Goal: Navigation & Orientation: Understand site structure

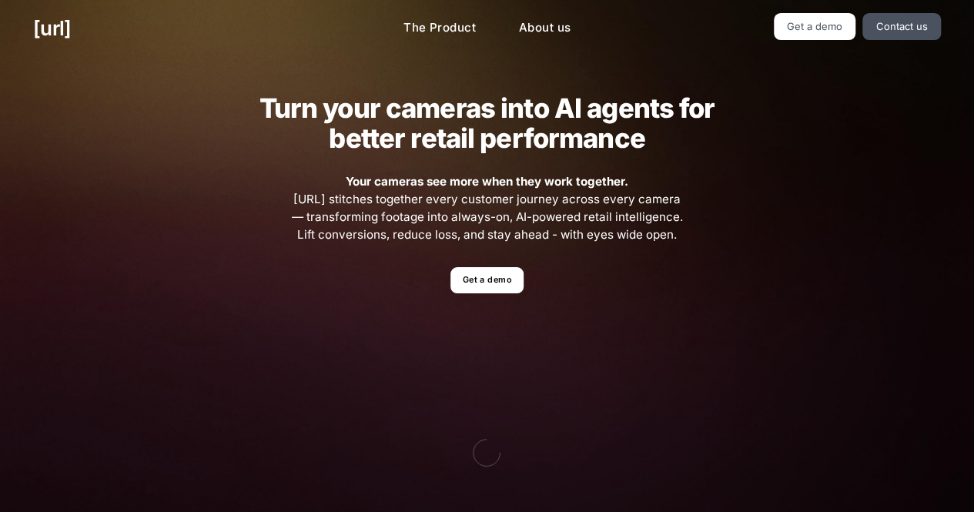
click at [465, 25] on link "The Product" at bounding box center [439, 28] width 97 height 30
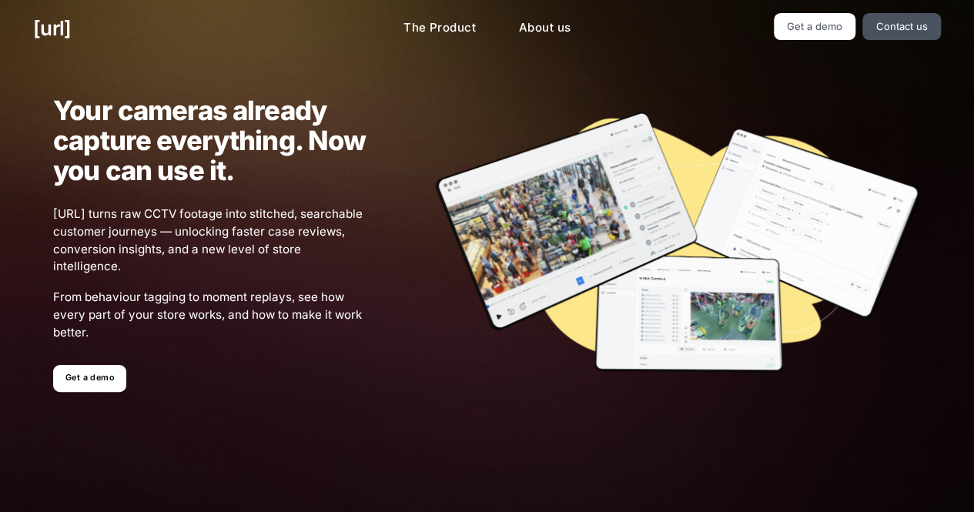
click at [465, 25] on link "The Product" at bounding box center [439, 28] width 97 height 30
click at [558, 25] on link "About us" at bounding box center [545, 28] width 76 height 30
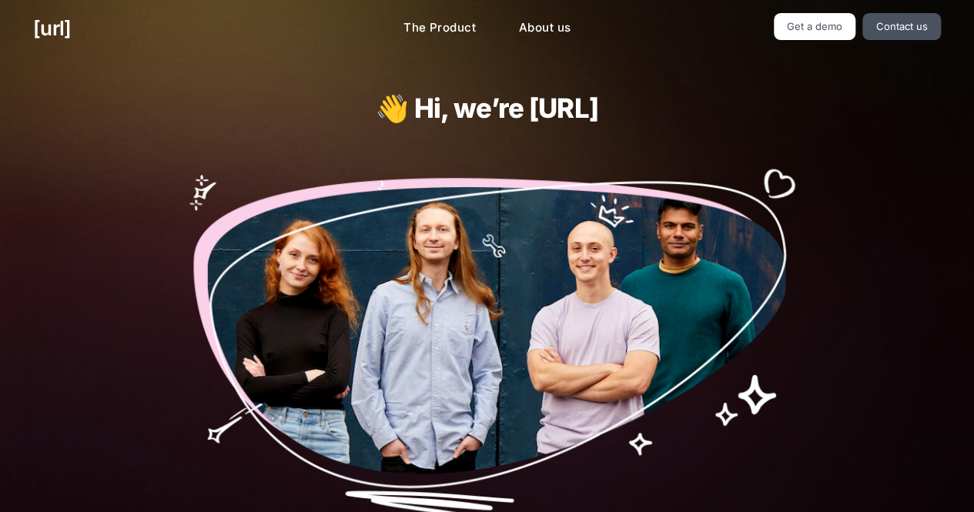
click at [910, 32] on link "Contact us" at bounding box center [902, 26] width 79 height 27
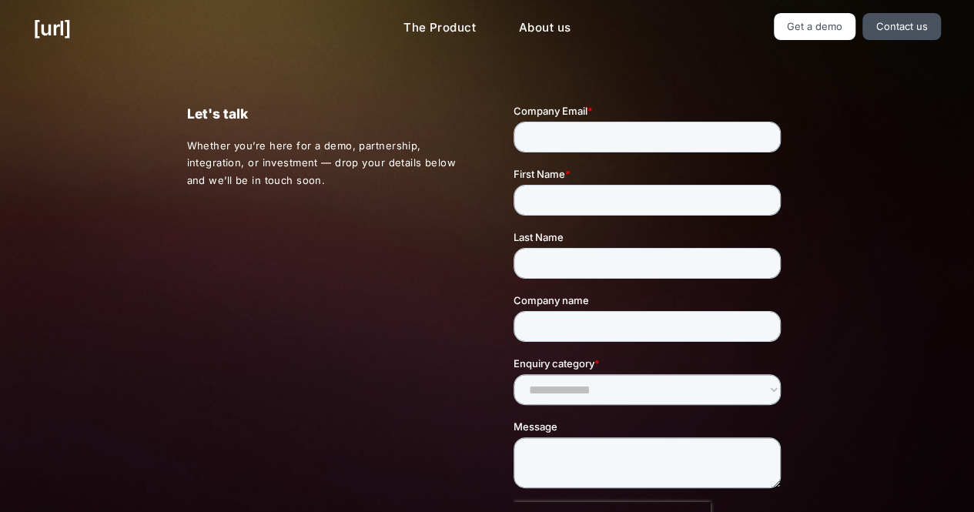
click at [826, 19] on link "Get a demo" at bounding box center [815, 26] width 82 height 27
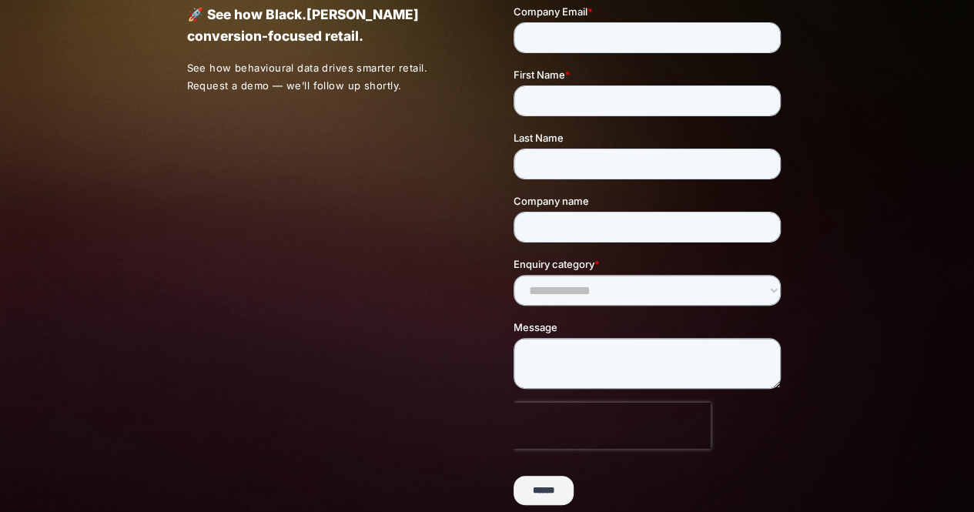
scroll to position [404, 0]
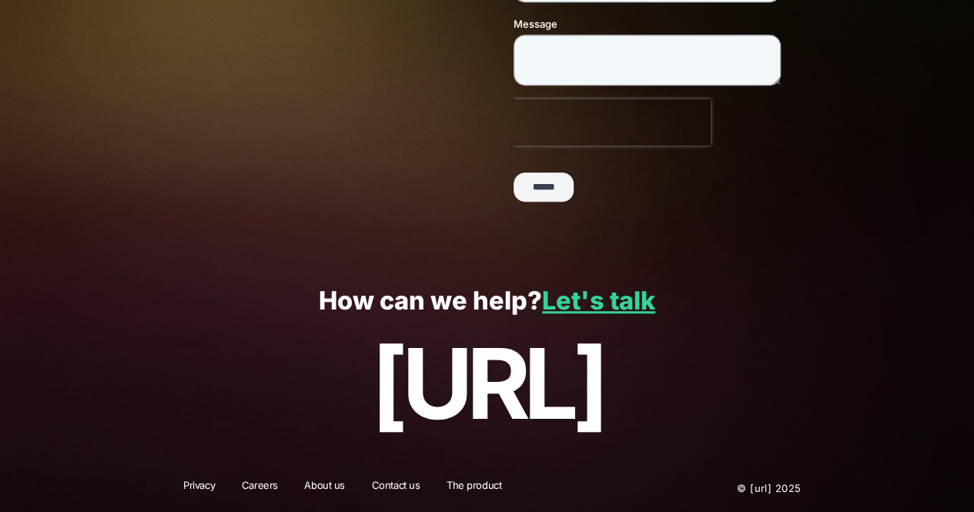
click at [337, 484] on link "About us" at bounding box center [324, 488] width 61 height 20
